Goal: Task Accomplishment & Management: Complete application form

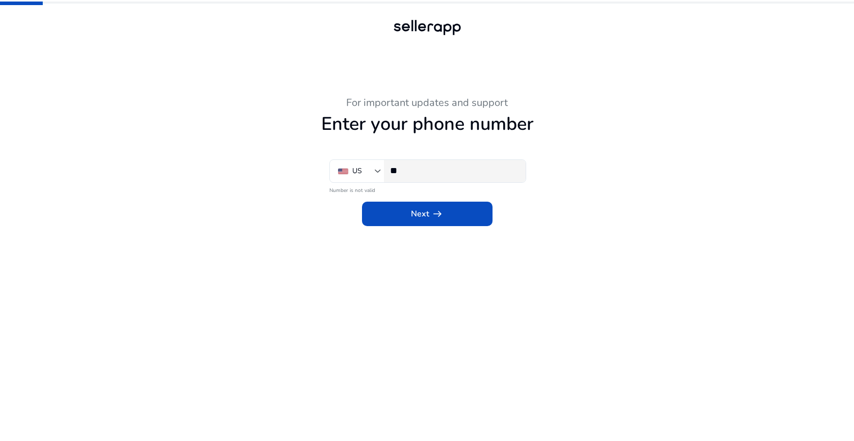
click at [434, 173] on input "**" at bounding box center [453, 170] width 127 height 11
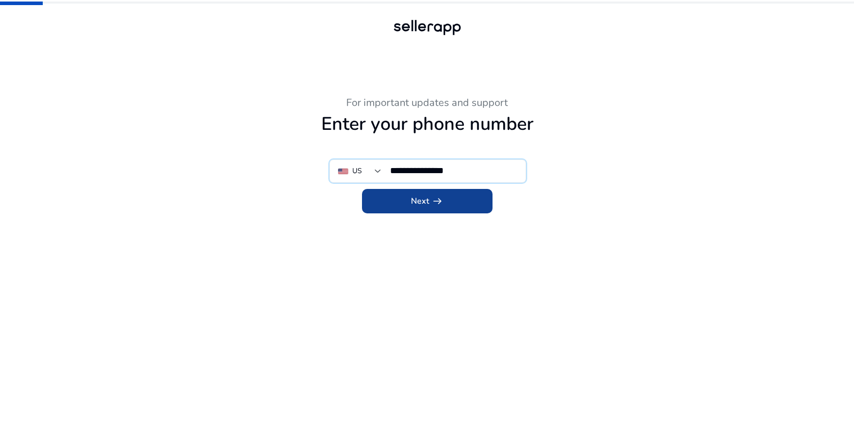
type input "**********"
click at [435, 203] on span "arrow_right_alt" at bounding box center [437, 201] width 12 height 12
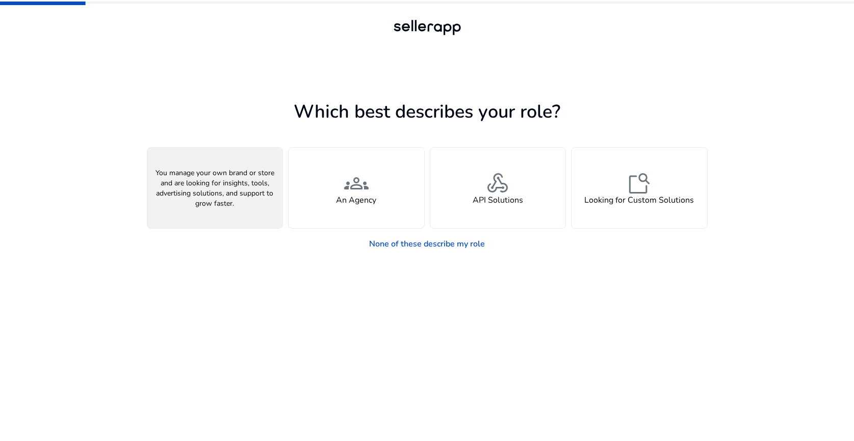
click at [189, 222] on div "person A Seller" at bounding box center [215, 188] width 136 height 81
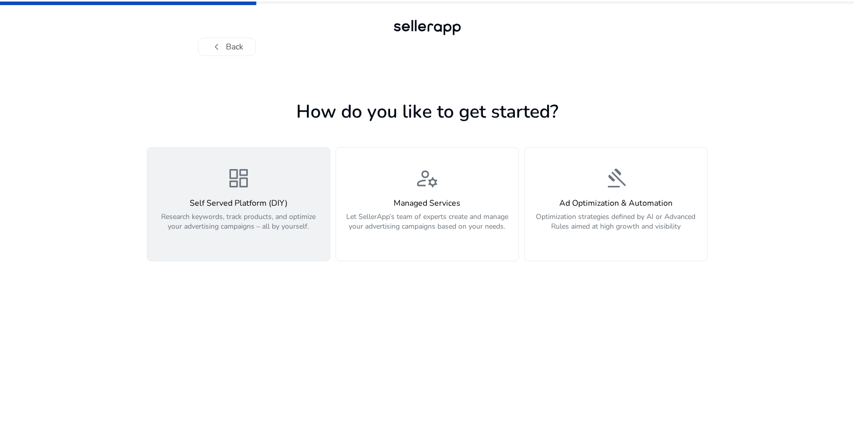
click at [165, 235] on p "Research keywords, track products, and optimize your advertising campaigns – al…" at bounding box center [238, 227] width 170 height 31
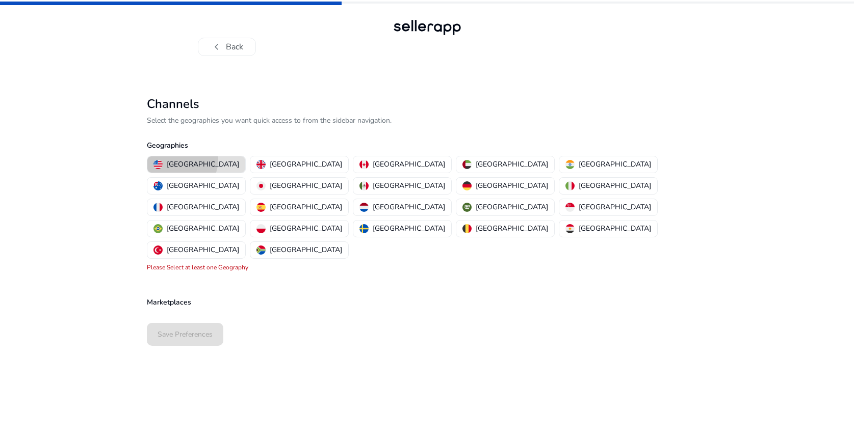
click at [176, 160] on p "[GEOGRAPHIC_DATA]" at bounding box center [203, 164] width 72 height 11
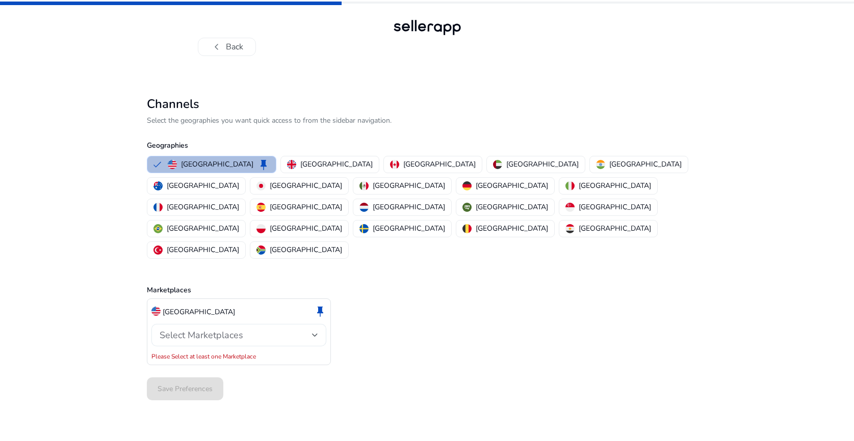
click at [193, 329] on span "Select Marketplaces" at bounding box center [202, 335] width 84 height 12
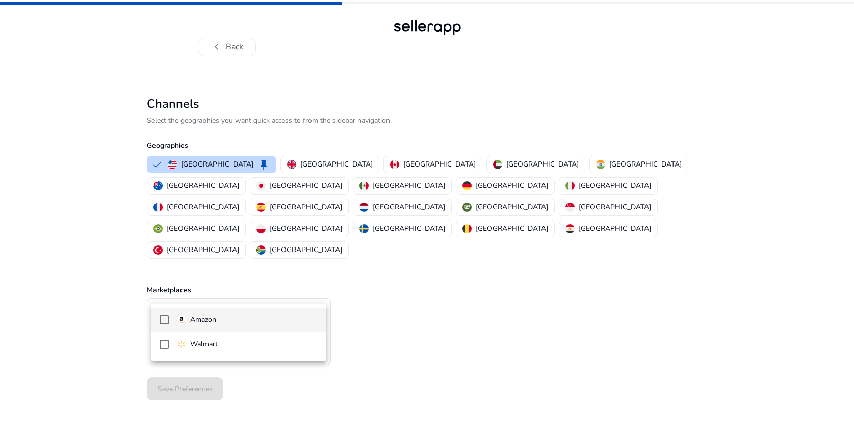
click at [162, 323] on mat-pseudo-checkbox at bounding box center [164, 320] width 9 height 9
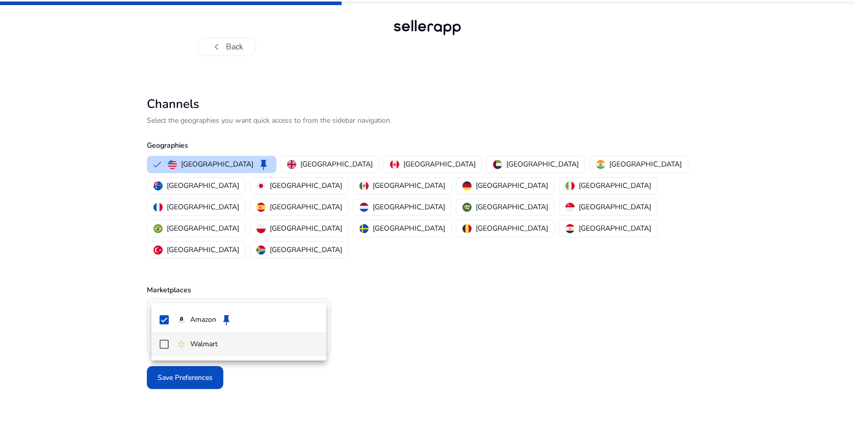
drag, startPoint x: 165, startPoint y: 344, endPoint x: 153, endPoint y: 339, distance: 12.6
click at [165, 344] on mat-pseudo-checkbox at bounding box center [164, 344] width 9 height 9
click at [102, 315] on div at bounding box center [427, 220] width 854 height 441
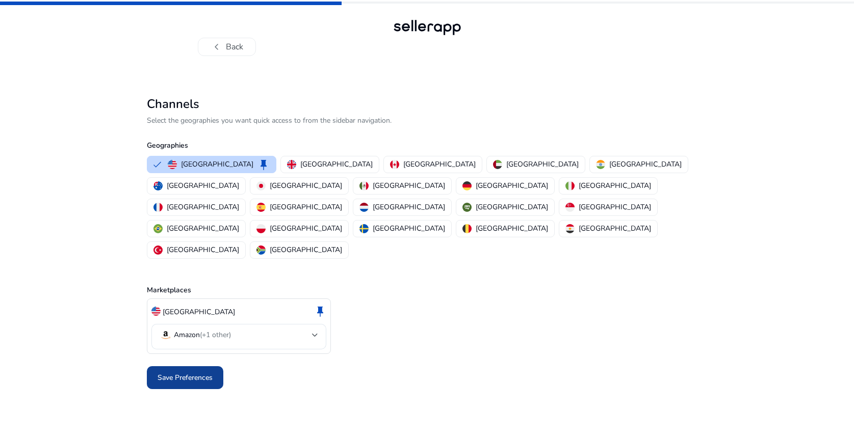
click at [177, 373] on span "Save Preferences" at bounding box center [185, 378] width 55 height 11
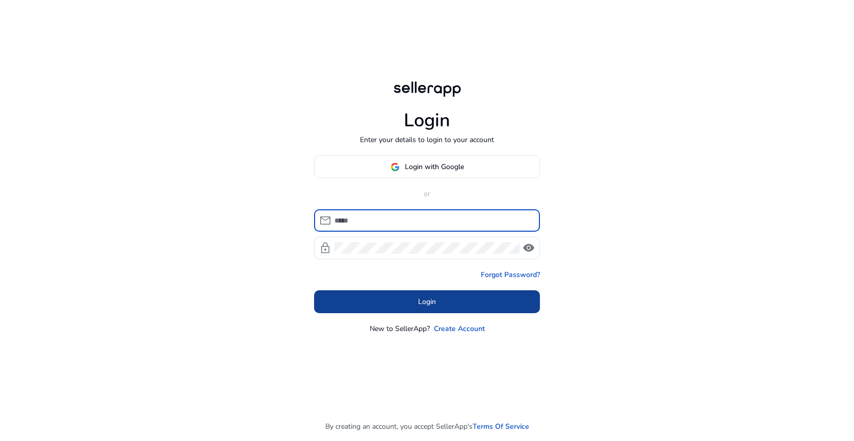
type input "**********"
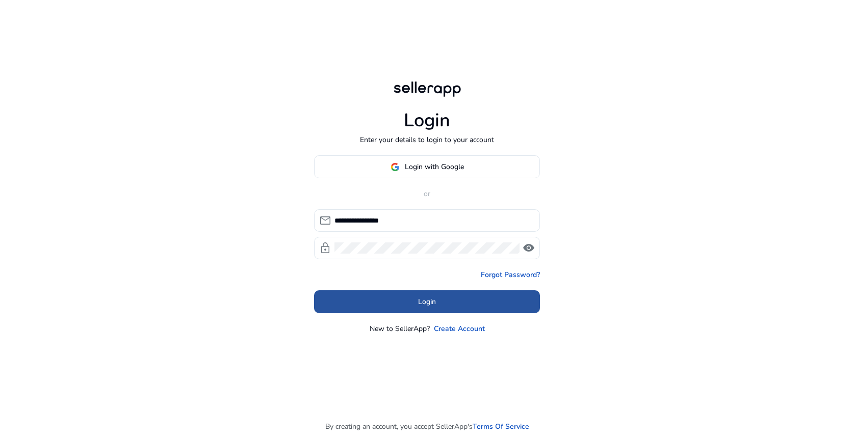
click at [468, 294] on span at bounding box center [427, 302] width 226 height 24
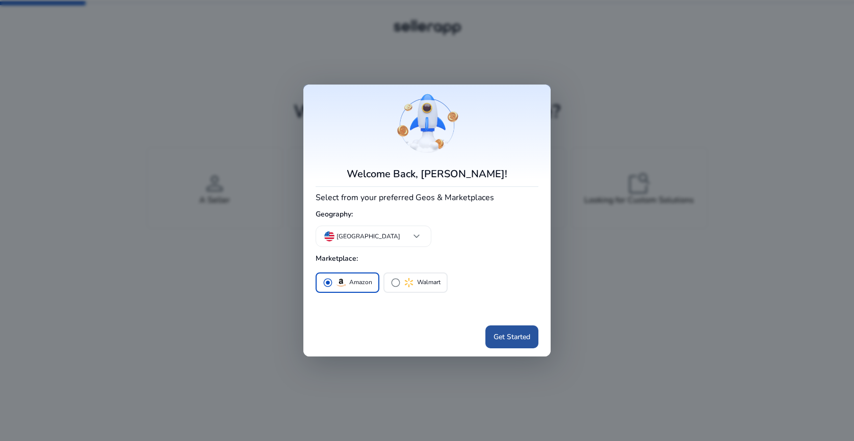
click at [508, 341] on span "Get Started" at bounding box center [511, 337] width 37 height 11
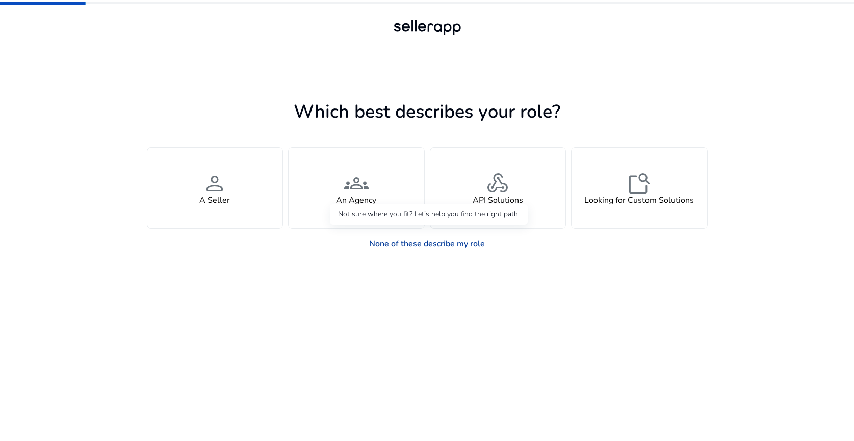
click at [433, 246] on link "None of these describe my role" at bounding box center [427, 244] width 132 height 20
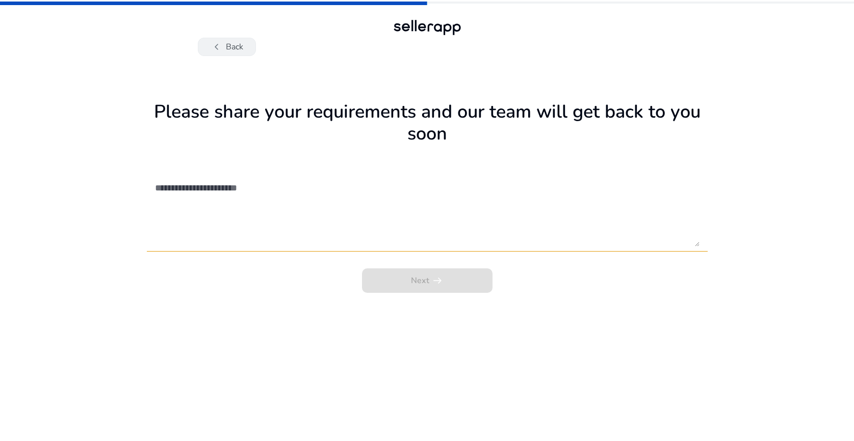
click at [238, 49] on button "chevron_left Back" at bounding box center [227, 47] width 58 height 18
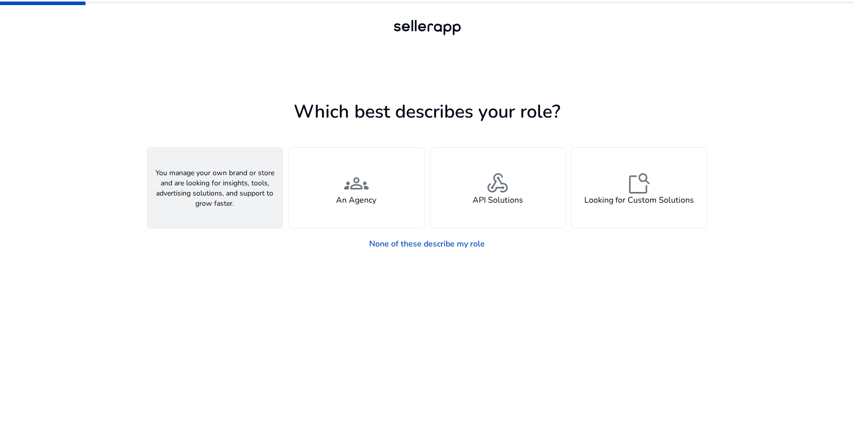
click at [228, 204] on h4 "A Seller" at bounding box center [214, 201] width 31 height 10
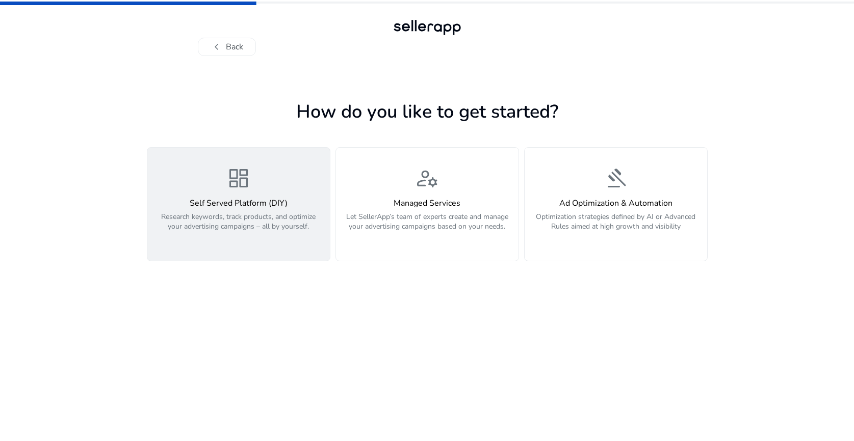
click at [241, 233] on p "Research keywords, track products, and optimize your advertising campaigns – al…" at bounding box center [238, 227] width 170 height 31
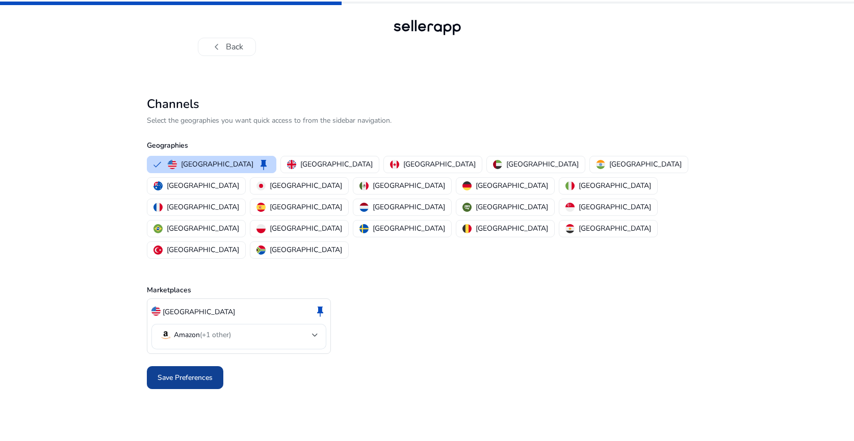
click at [210, 373] on span "Save Preferences" at bounding box center [185, 378] width 55 height 11
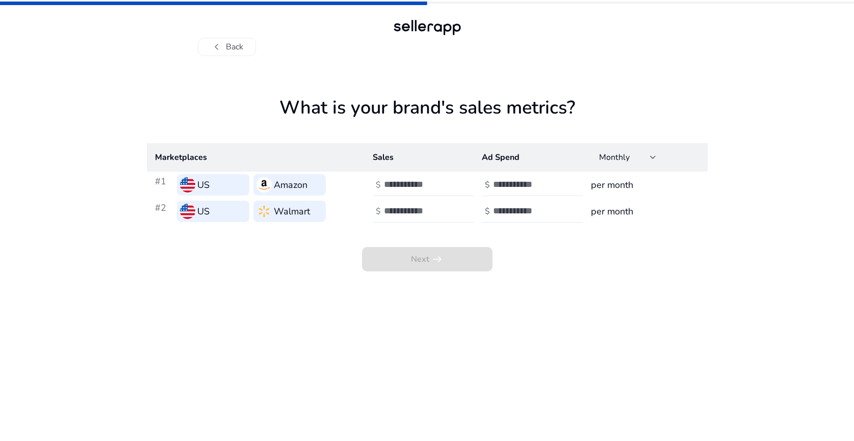
click at [566, 188] on div at bounding box center [539, 185] width 92 height 22
click at [419, 187] on input "number" at bounding box center [418, 184] width 69 height 11
type input "*"
click at [429, 211] on input "number" at bounding box center [418, 210] width 69 height 11
type input "*"
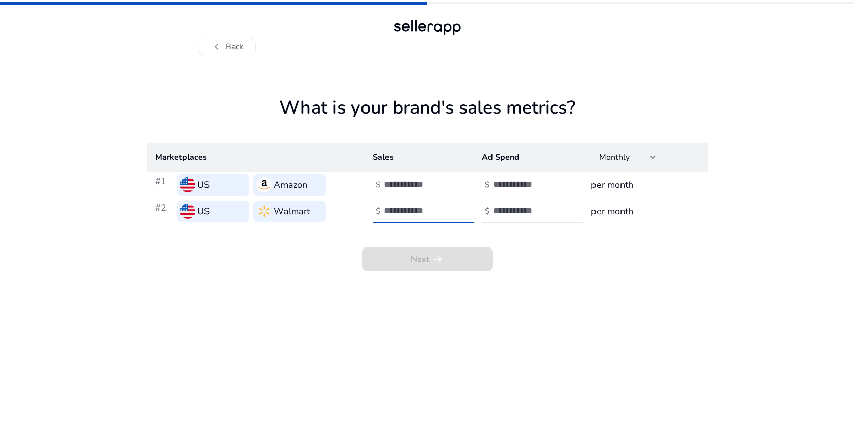
click at [534, 187] on input "number" at bounding box center [527, 184] width 69 height 11
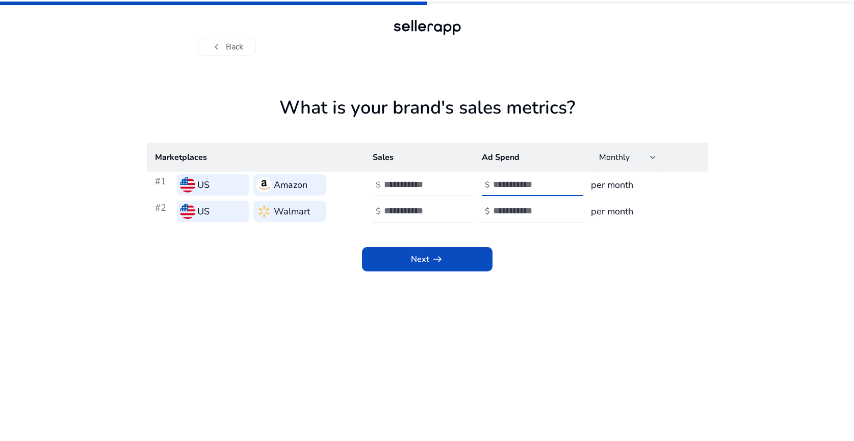
type input "*"
click at [527, 211] on input "number" at bounding box center [527, 210] width 69 height 11
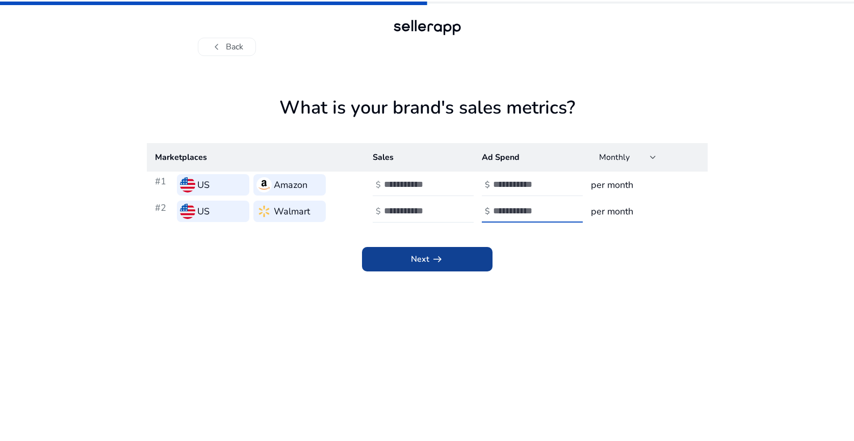
type input "*"
click at [474, 266] on span at bounding box center [427, 259] width 131 height 24
